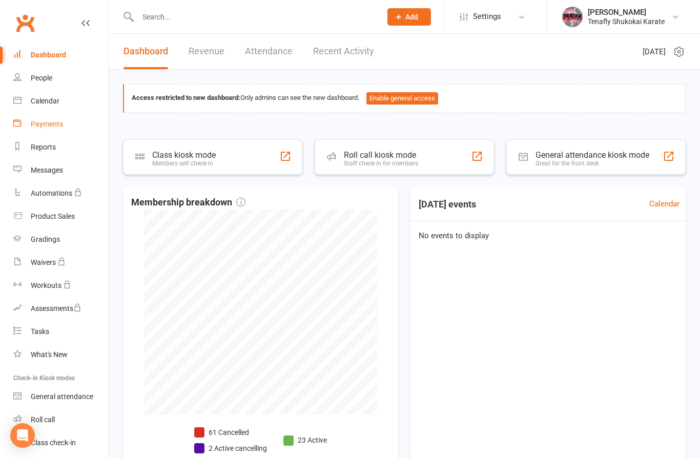
click at [50, 130] on link "Payments" at bounding box center [60, 124] width 95 height 23
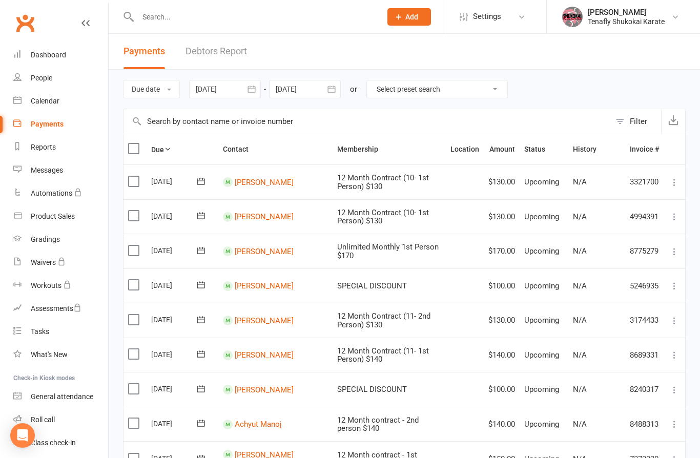
click at [236, 92] on div at bounding box center [225, 89] width 72 height 18
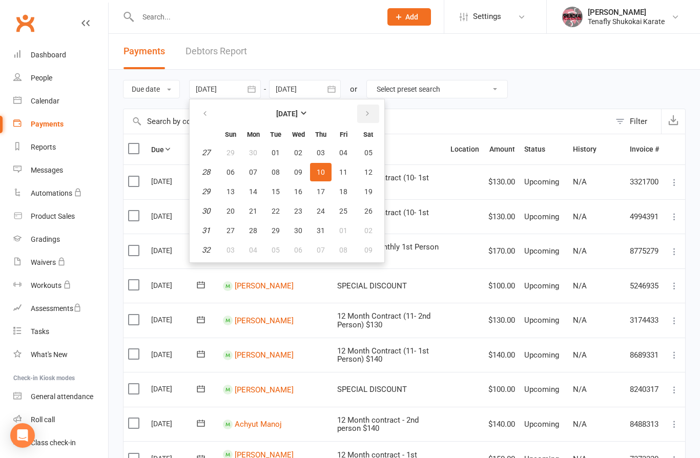
click at [365, 116] on icon "button" at bounding box center [367, 114] width 7 height 8
click at [345, 155] on span "01" at bounding box center [343, 153] width 8 height 8
type input "[DATE]"
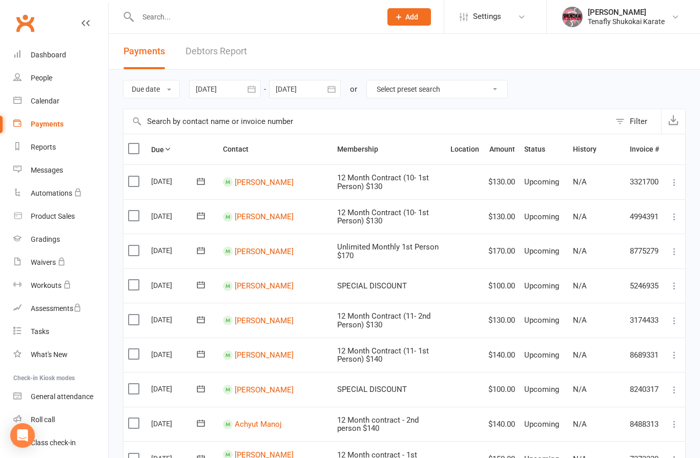
click at [318, 93] on div at bounding box center [305, 89] width 72 height 18
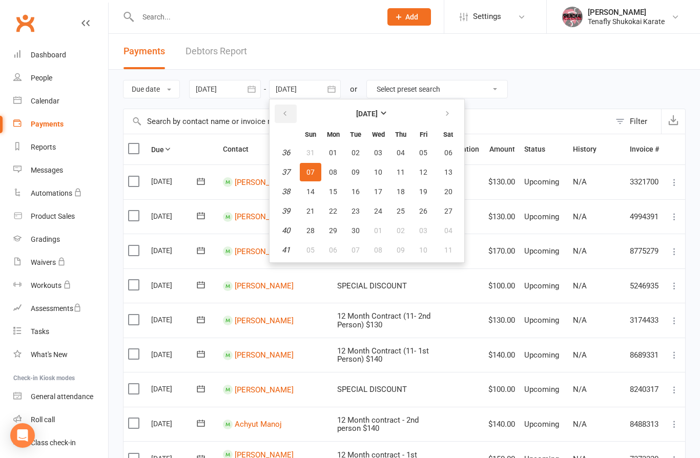
click at [283, 116] on button "button" at bounding box center [286, 114] width 22 height 18
click at [312, 249] on span "31" at bounding box center [311, 250] width 8 height 8
type input "[DATE]"
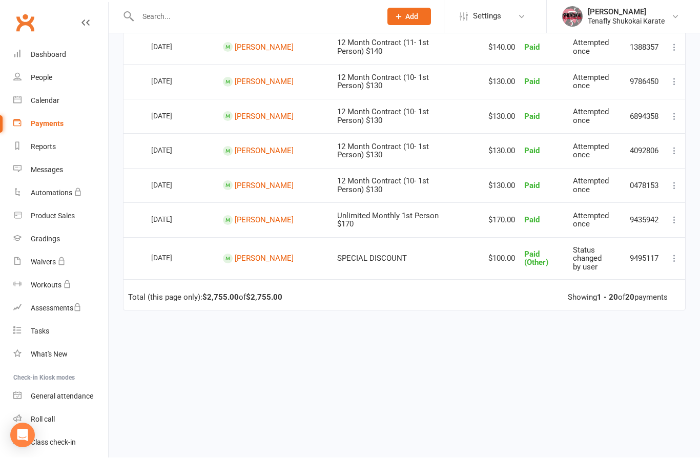
scroll to position [588, 0]
click at [54, 244] on link "Gradings" at bounding box center [60, 239] width 95 height 23
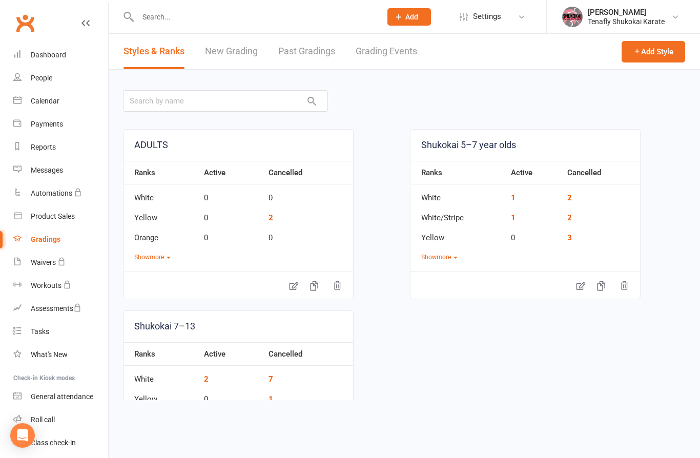
click at [235, 55] on link "New Grading" at bounding box center [231, 51] width 53 height 35
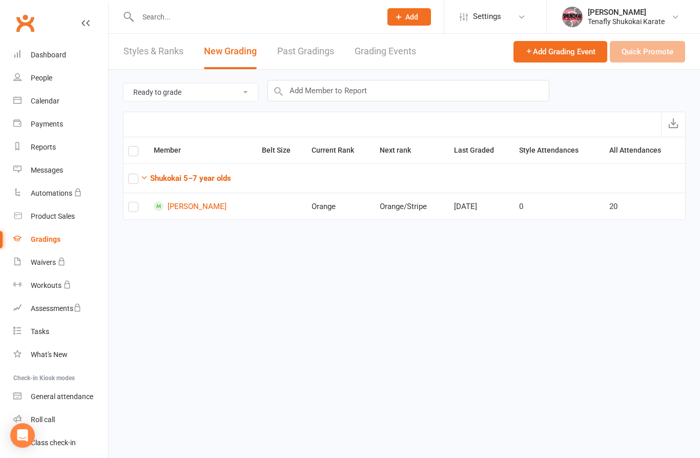
click at [255, 21] on input "text" at bounding box center [254, 17] width 239 height 14
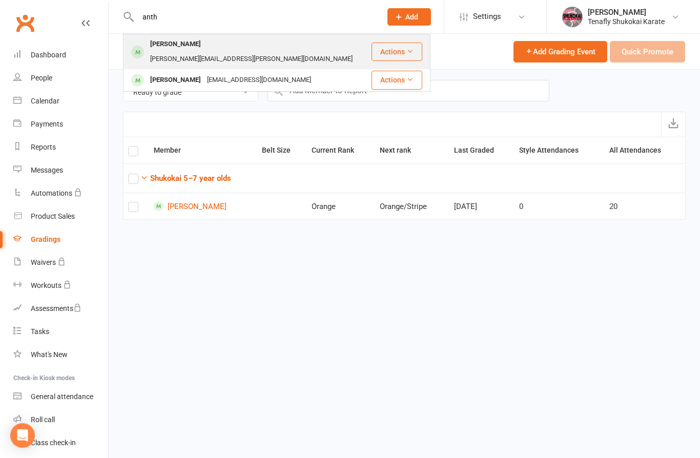
type input "anth"
click at [235, 52] on div "[PERSON_NAME][EMAIL_ADDRESS][PERSON_NAME][DOMAIN_NAME]" at bounding box center [251, 59] width 209 height 15
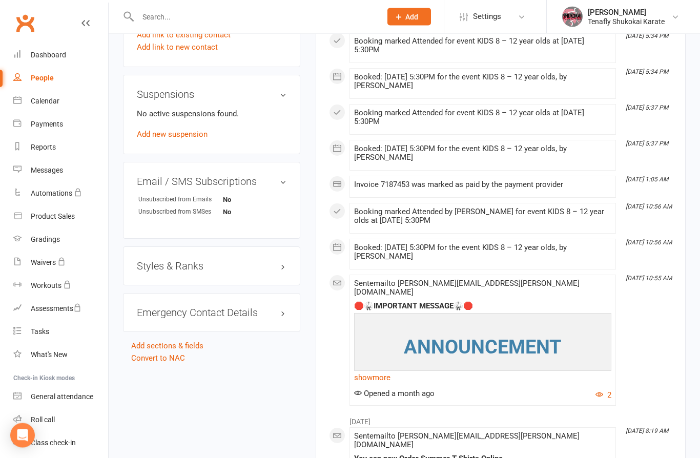
scroll to position [621, 0]
click at [281, 271] on h3 "Styles & Ranks" at bounding box center [212, 266] width 150 height 11
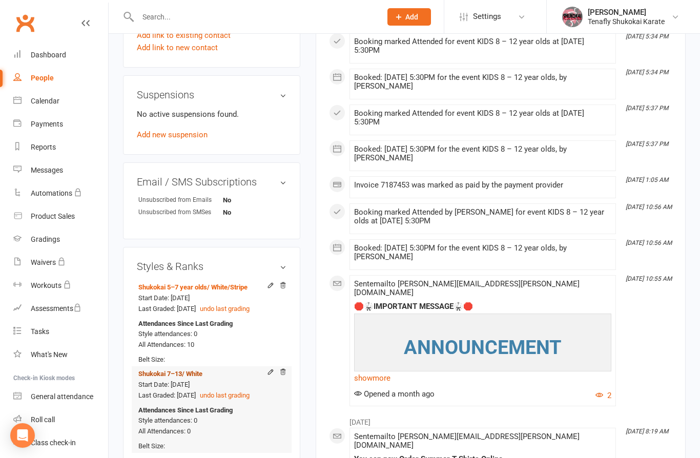
click at [199, 376] on span "/ White" at bounding box center [192, 374] width 21 height 8
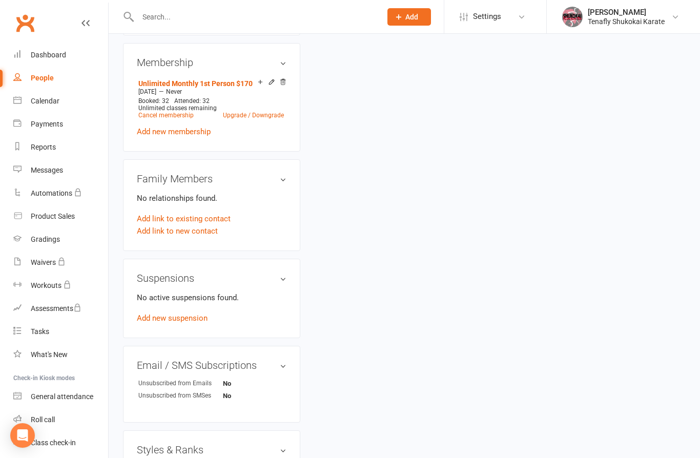
scroll to position [87, 0]
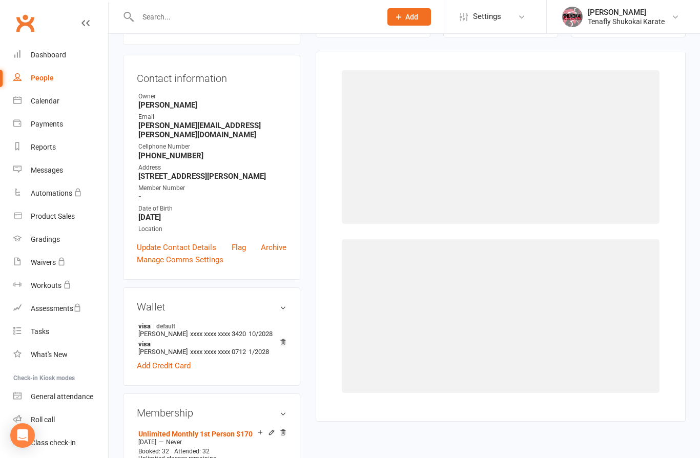
select select "2988"
select select "32829"
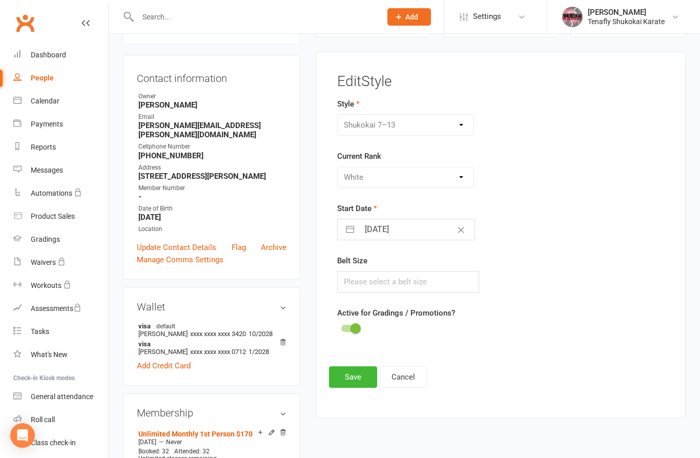
click at [458, 174] on div "Please Select Starting Rank White Yellow Orange Green Blue Purple 3rd [PERSON_N…" at bounding box center [405, 178] width 137 height 22
click at [47, 103] on div "Calendar" at bounding box center [45, 101] width 29 height 8
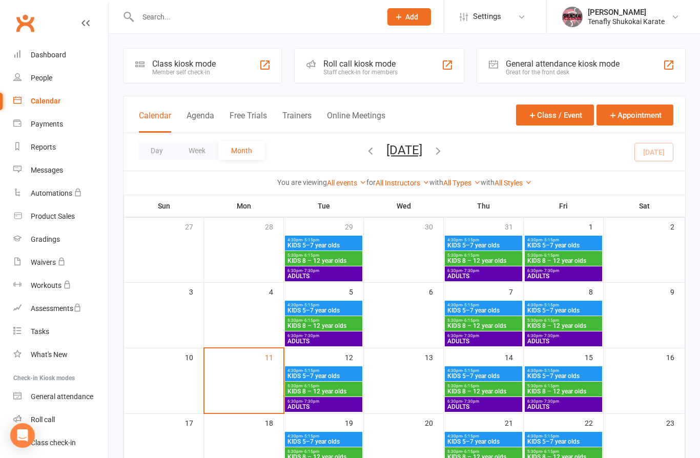
click at [365, 147] on icon "button" at bounding box center [370, 150] width 11 height 11
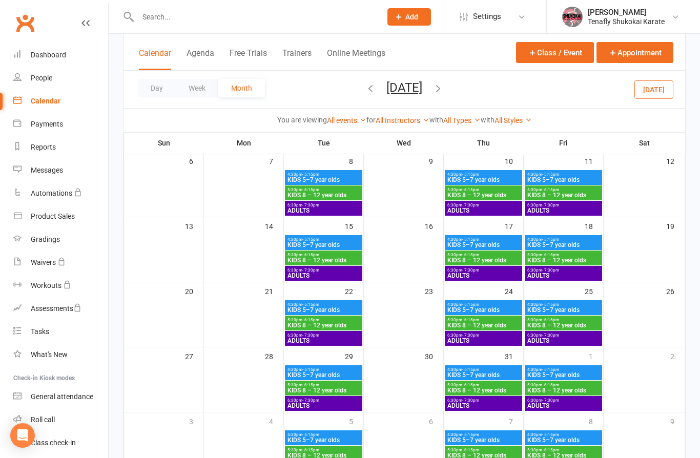
scroll to position [144, 0]
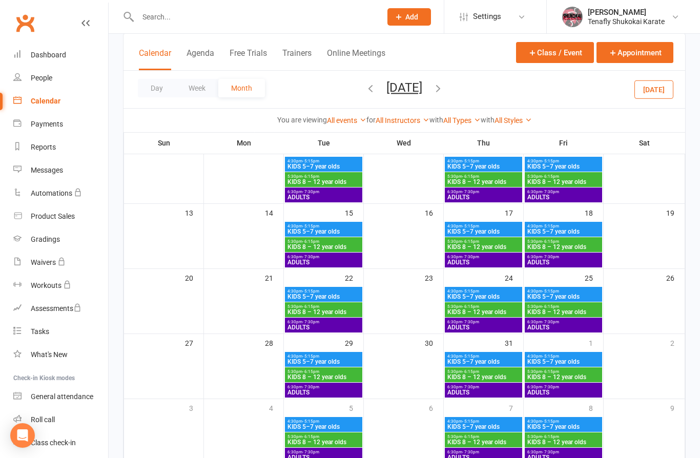
click at [504, 311] on span "KIDS 8 – 12 year olds" at bounding box center [483, 312] width 73 height 6
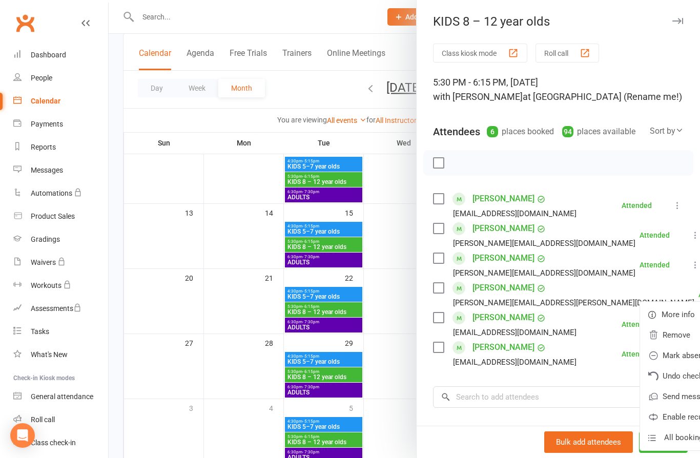
click at [305, 91] on div at bounding box center [405, 229] width 592 height 458
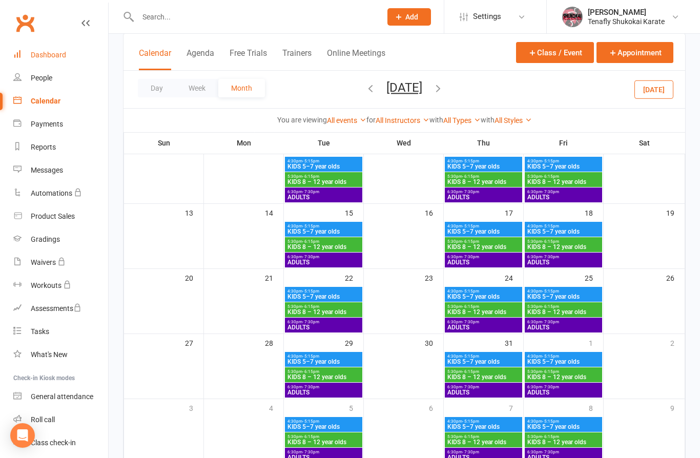
click at [57, 57] on div "Dashboard" at bounding box center [48, 55] width 35 height 8
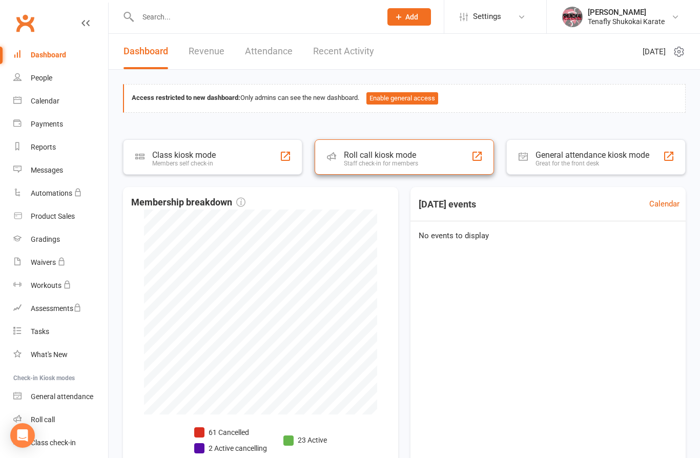
click at [418, 160] on div "Staff check-in for members" at bounding box center [381, 163] width 74 height 7
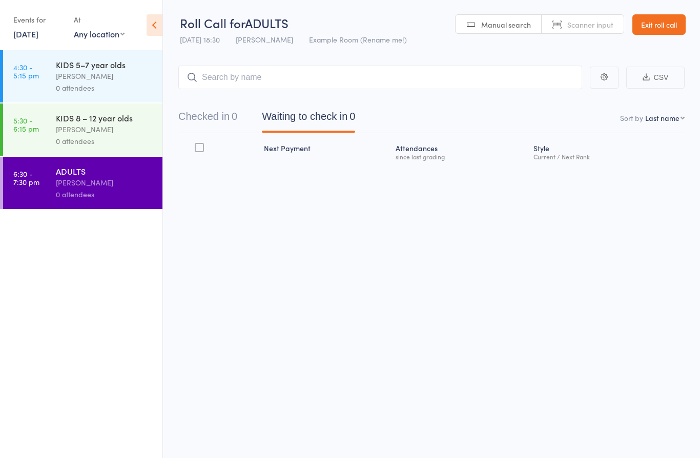
click at [151, 24] on icon at bounding box center [155, 25] width 16 height 22
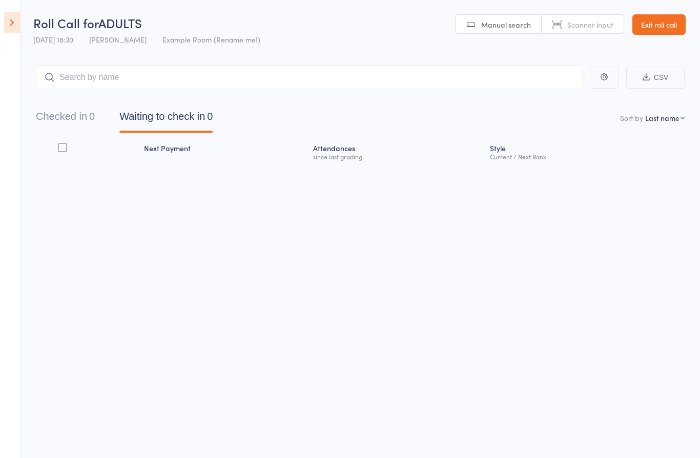
click at [18, 24] on icon at bounding box center [12, 23] width 16 height 22
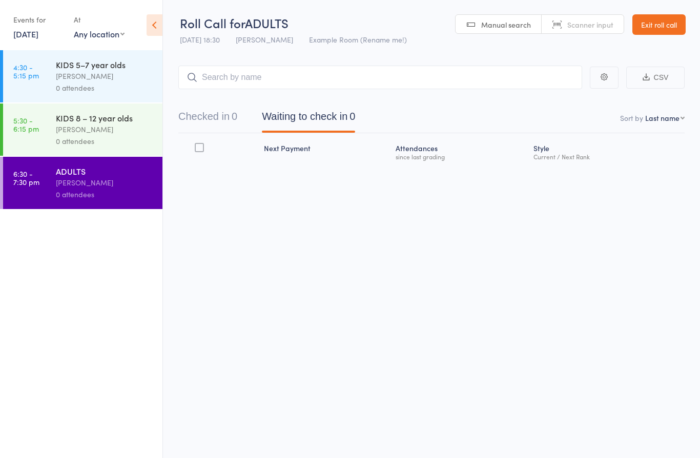
click at [116, 135] on div "[PERSON_NAME]" at bounding box center [105, 130] width 98 height 12
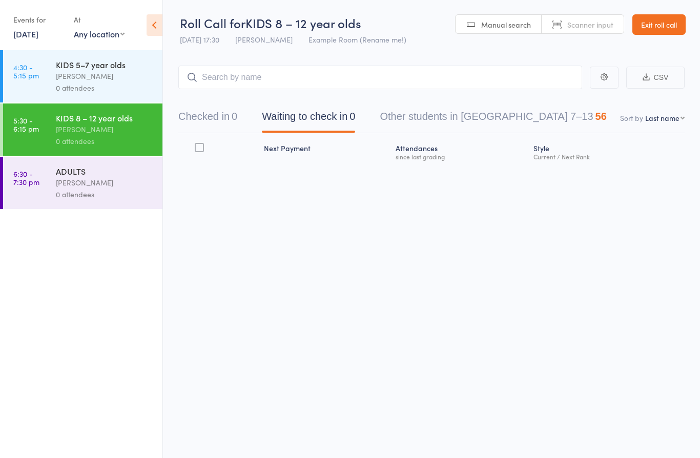
click at [346, 78] on input "search" at bounding box center [380, 78] width 404 height 24
type input "anthony"
click at [554, 97] on link "Drop in" at bounding box center [555, 99] width 33 height 16
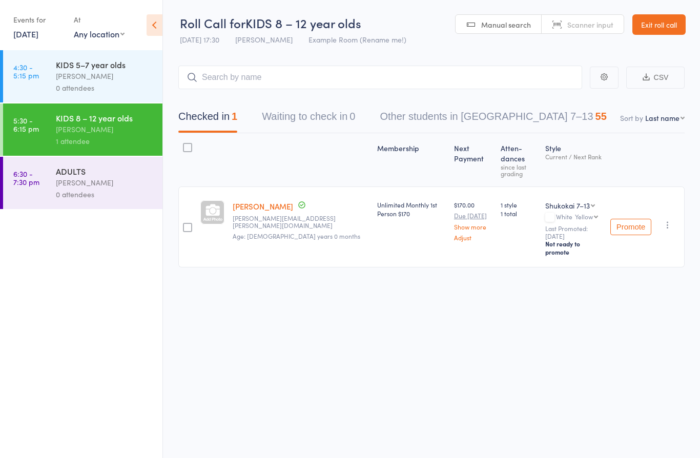
click at [577, 213] on select "Yellow Orange Green Blue Purple 3rd KYU Brown 2nd KYU Brown 1st KYU Brown BLACK" at bounding box center [586, 216] width 23 height 7
click at [245, 79] on input "search" at bounding box center [380, 78] width 404 height 24
type input "oren"
click at [272, 92] on div "Oren Feiler Drop in" at bounding box center [380, 99] width 403 height 24
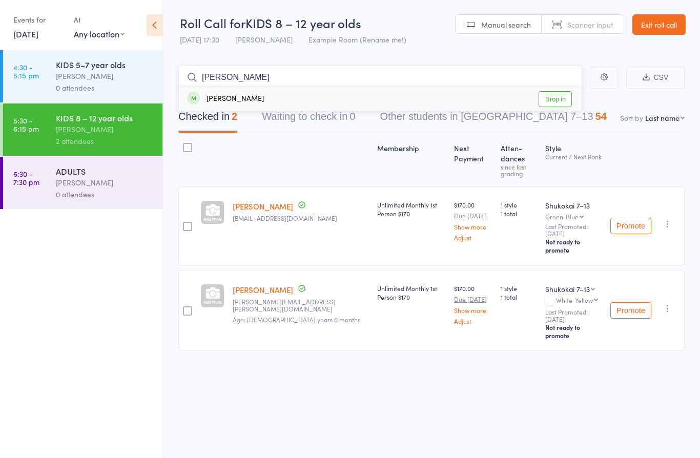
type input "paola"
click at [275, 94] on div "Paola Gomez Drop in" at bounding box center [380, 99] width 403 height 24
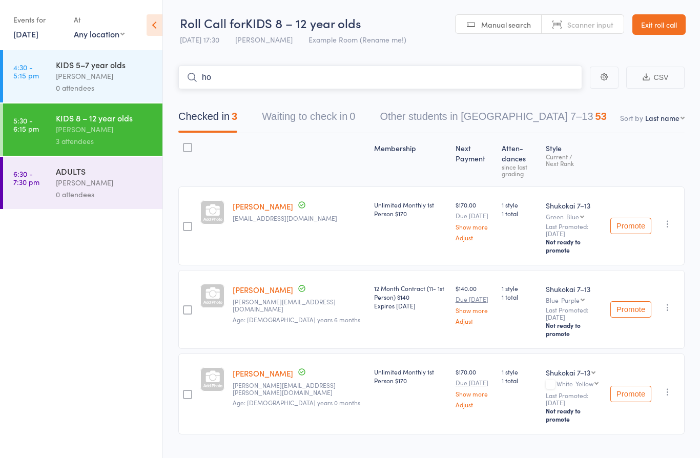
type input "h"
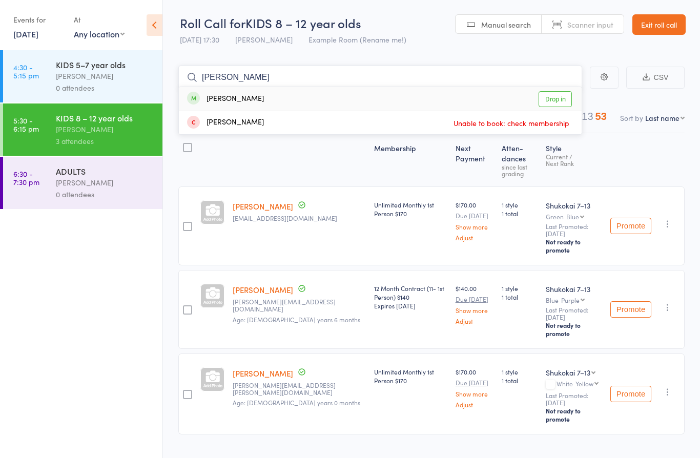
type input "jose"
click at [290, 96] on div "Jose Gomez Drop in" at bounding box center [380, 99] width 403 height 24
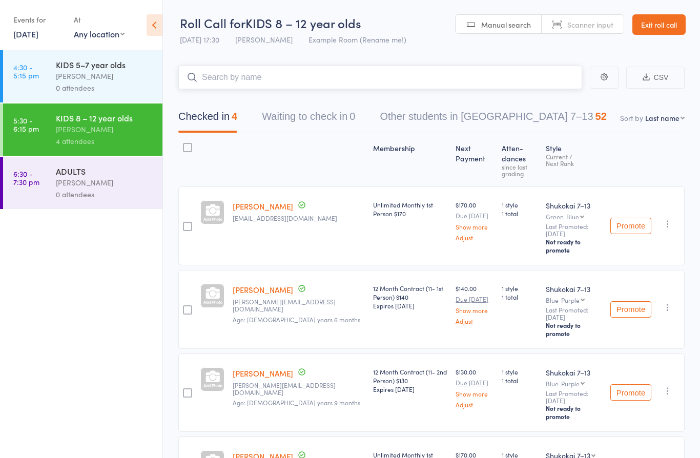
click at [270, 82] on input "search" at bounding box center [380, 78] width 404 height 24
type input "sean"
click at [278, 102] on div "Sean Shwartsberg Drop in" at bounding box center [380, 99] width 403 height 24
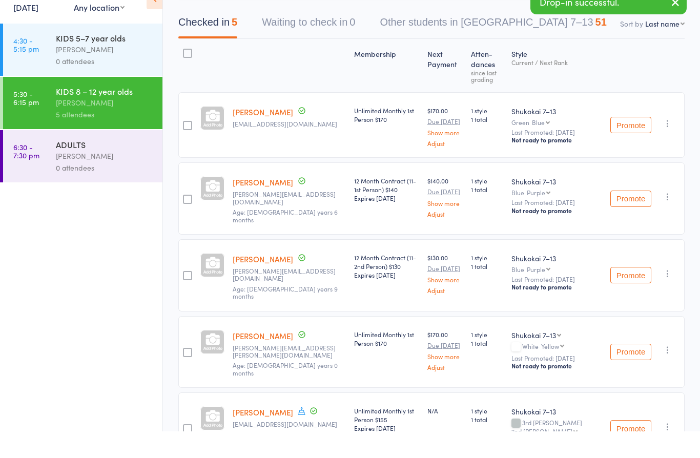
scroll to position [121, 0]
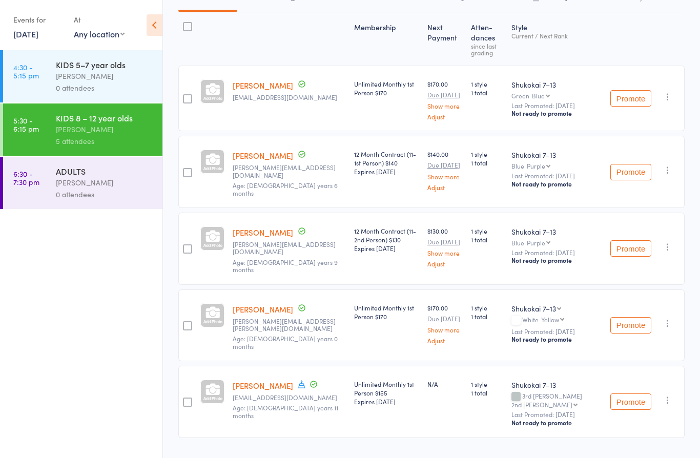
click at [633, 317] on button "Promote" at bounding box center [631, 325] width 41 height 16
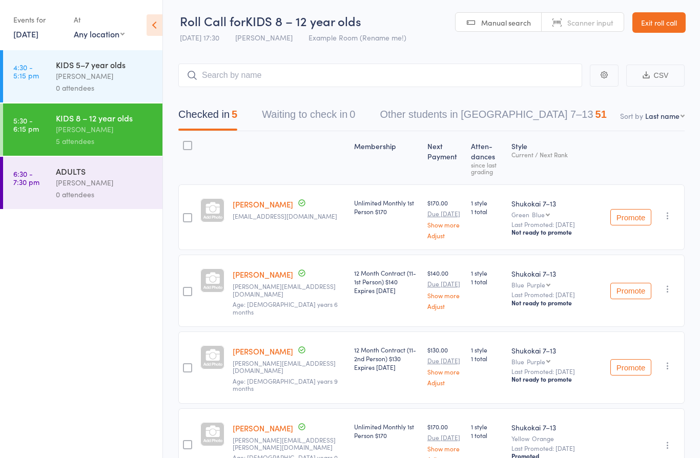
scroll to position [0, 0]
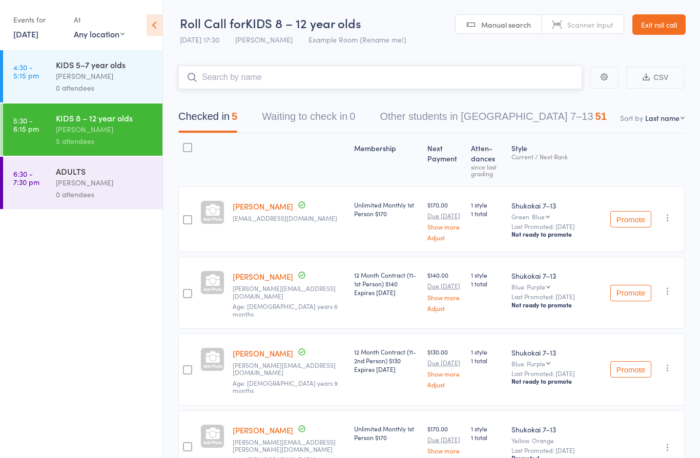
click at [314, 67] on input "search" at bounding box center [380, 78] width 404 height 24
type input "itai"
click at [285, 102] on div "Itai Lidor Drop in" at bounding box center [380, 99] width 403 height 24
